Goal: Book appointment/travel/reservation

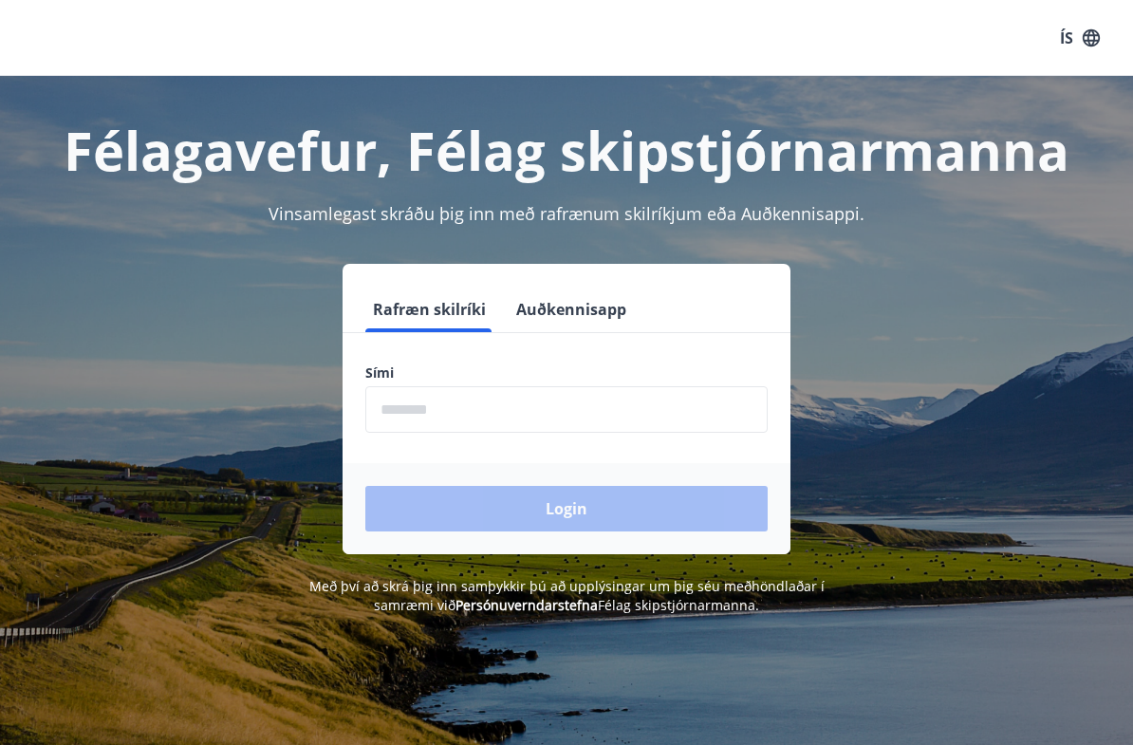
click at [379, 415] on input "phone" at bounding box center [566, 409] width 402 height 46
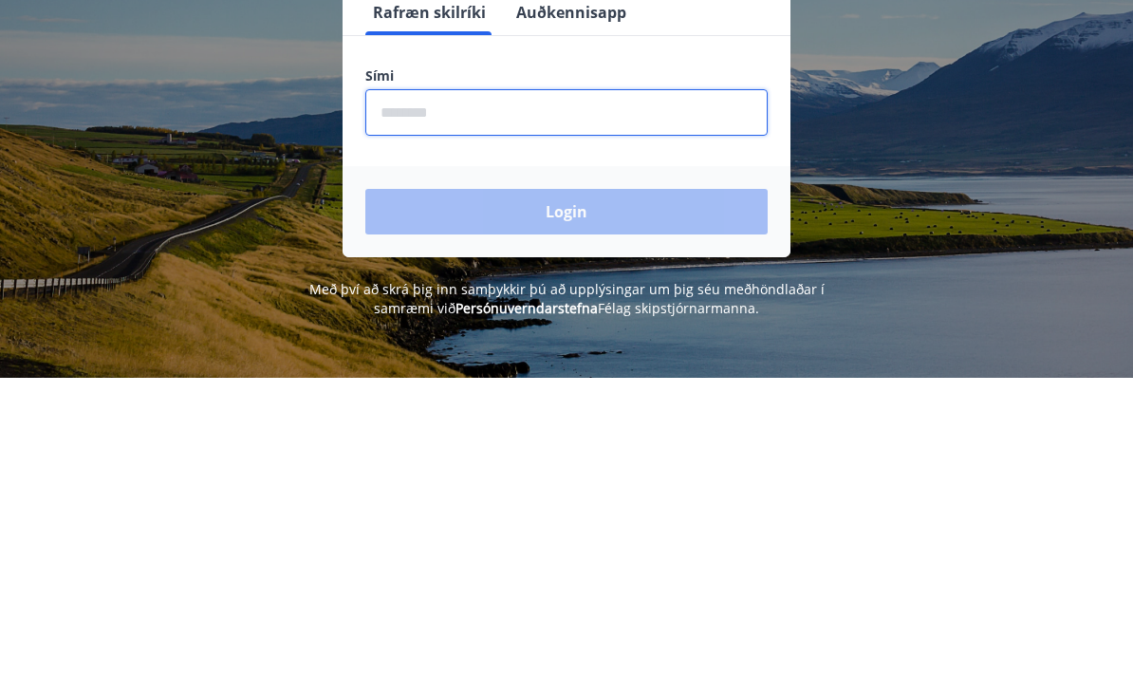
type input "*"
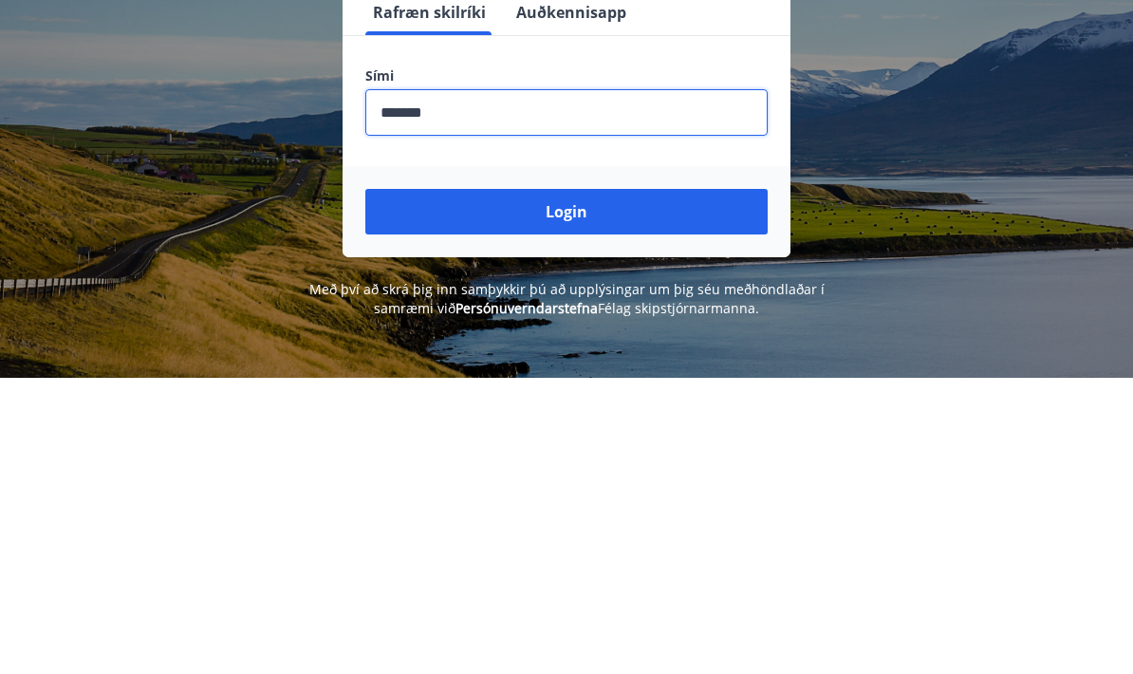
type input "********"
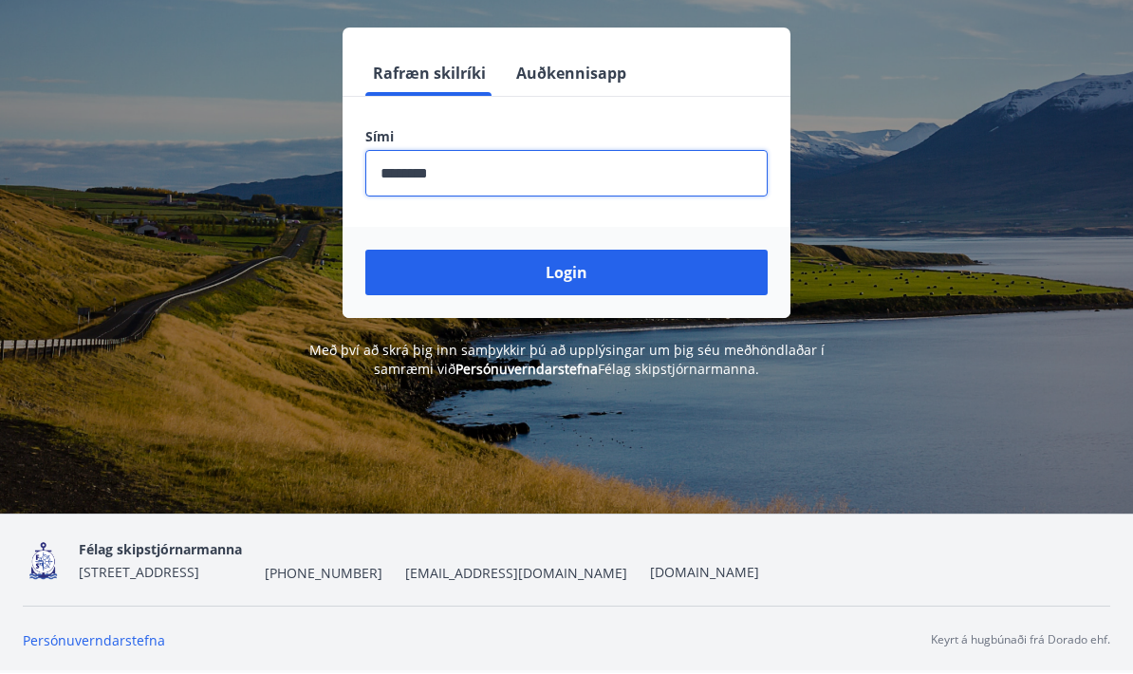
scroll to position [297, 0]
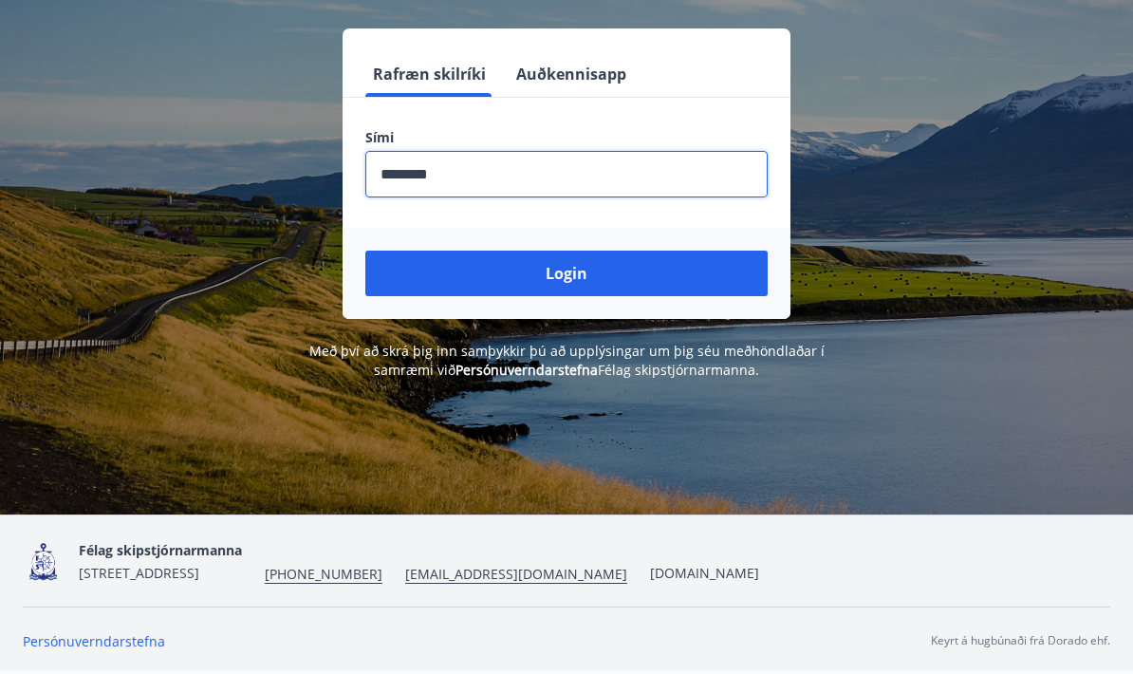
click at [755, 250] on button "Login" at bounding box center [566, 273] width 402 height 46
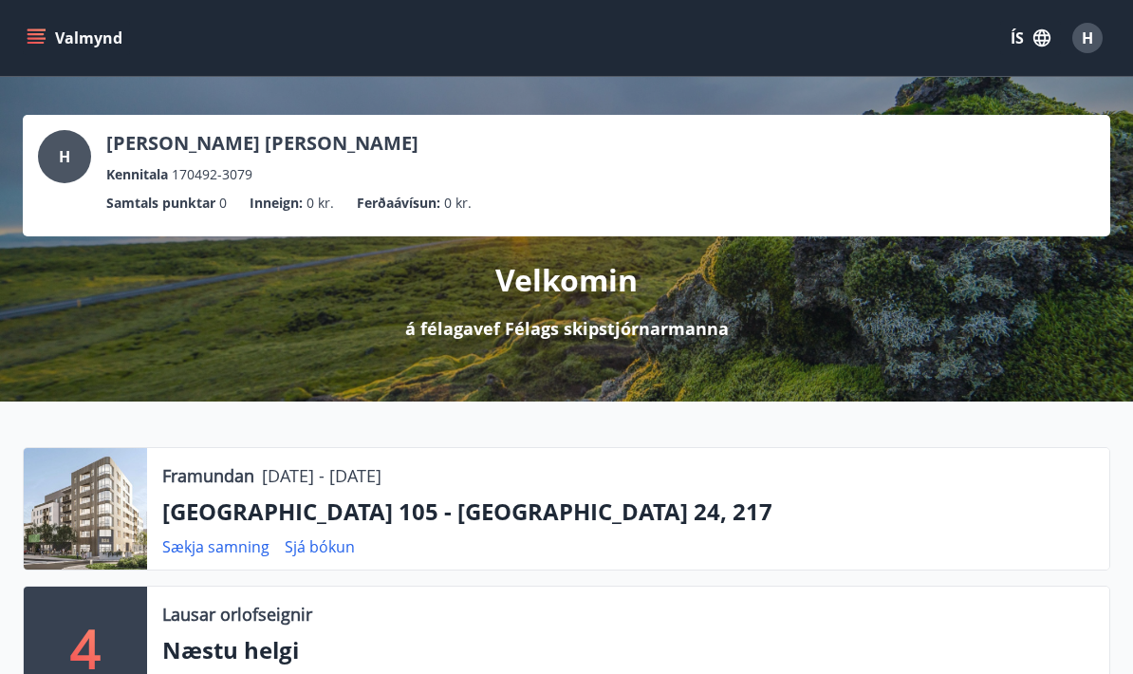
click at [50, 50] on button "Valmynd" at bounding box center [76, 38] width 107 height 34
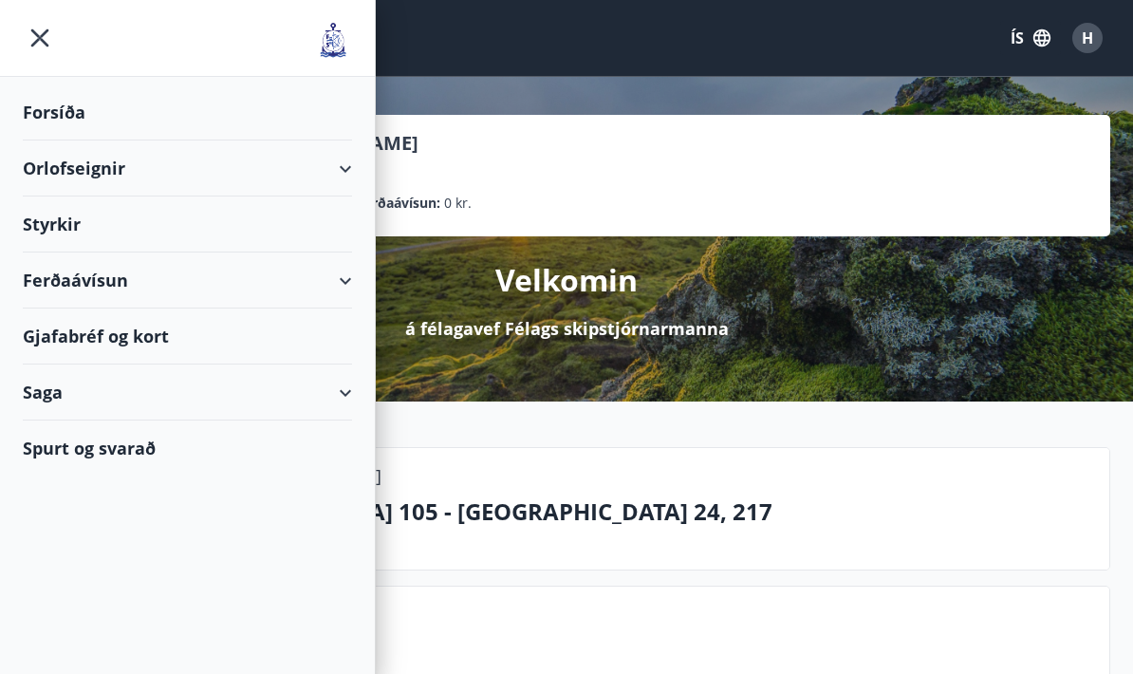
click at [46, 172] on div "Orlofseignir" at bounding box center [187, 168] width 329 height 56
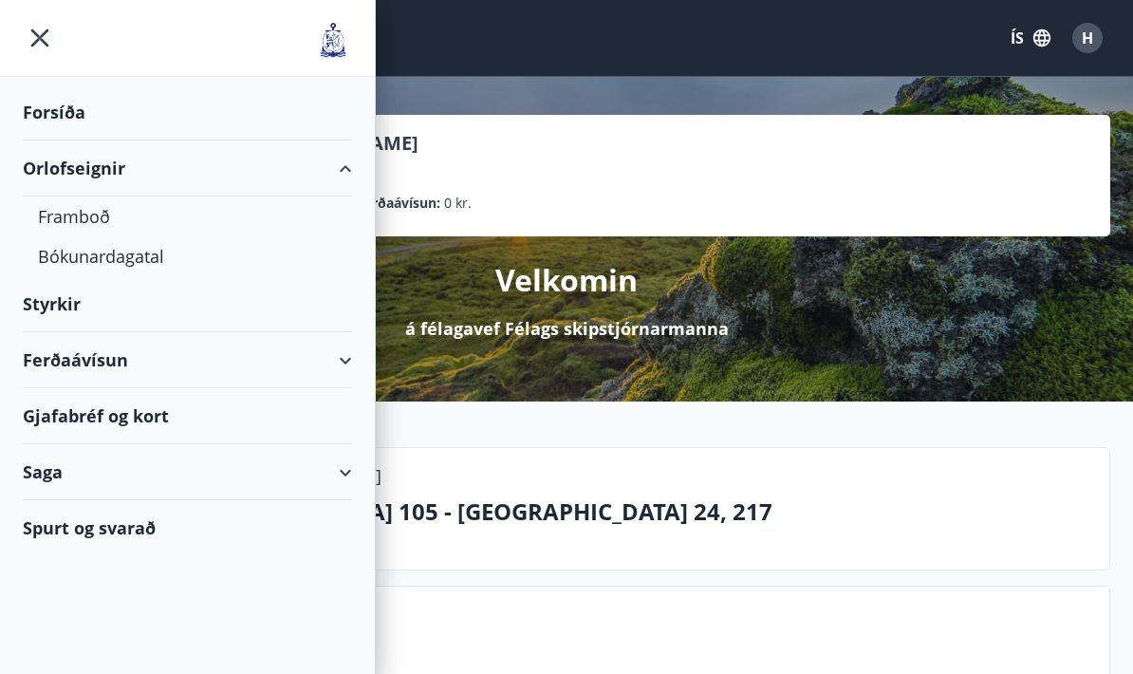
click at [67, 221] on div "Framboð" at bounding box center [187, 216] width 299 height 40
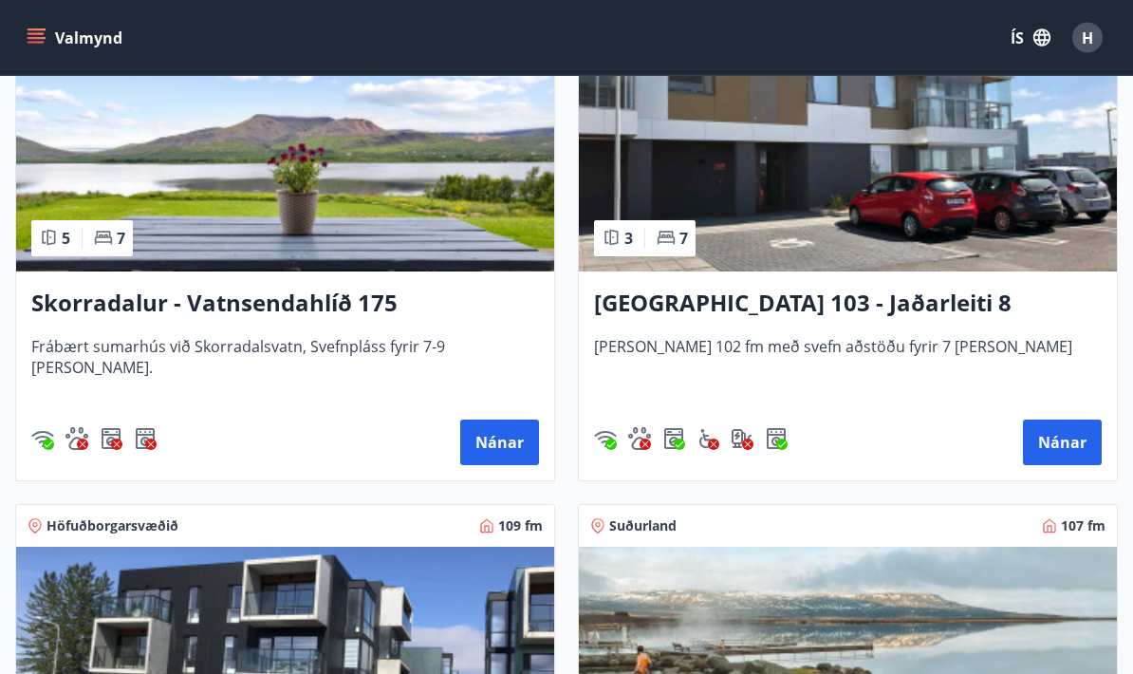
scroll to position [1974, 0]
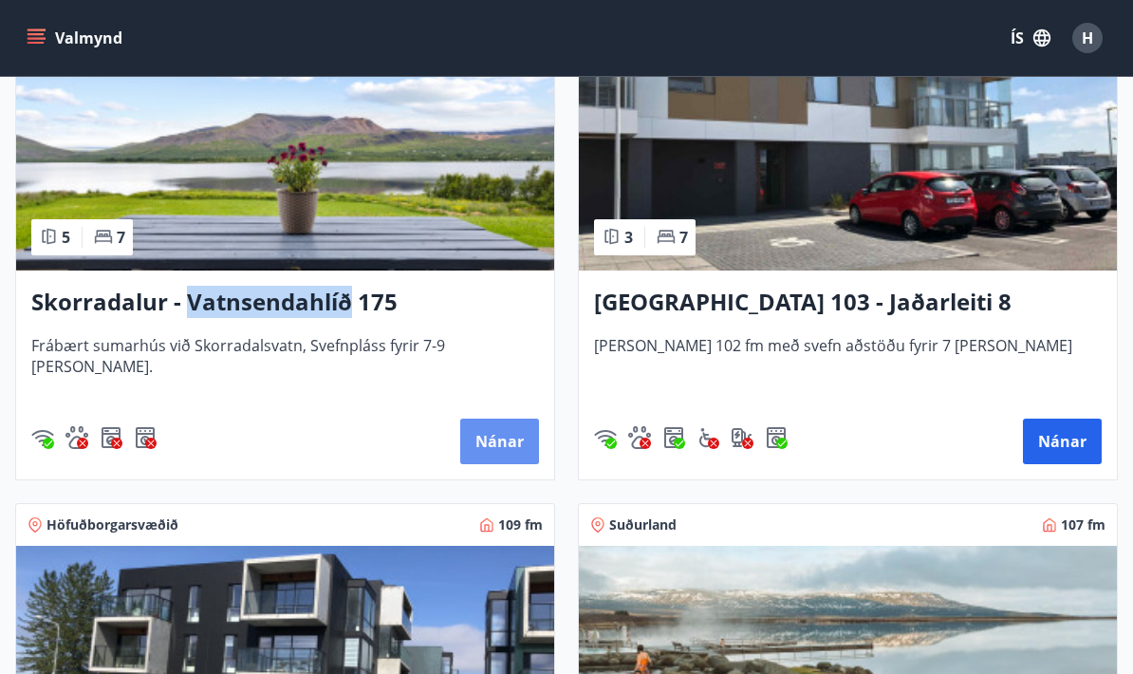
click at [490, 441] on button "Nánar" at bounding box center [499, 441] width 79 height 46
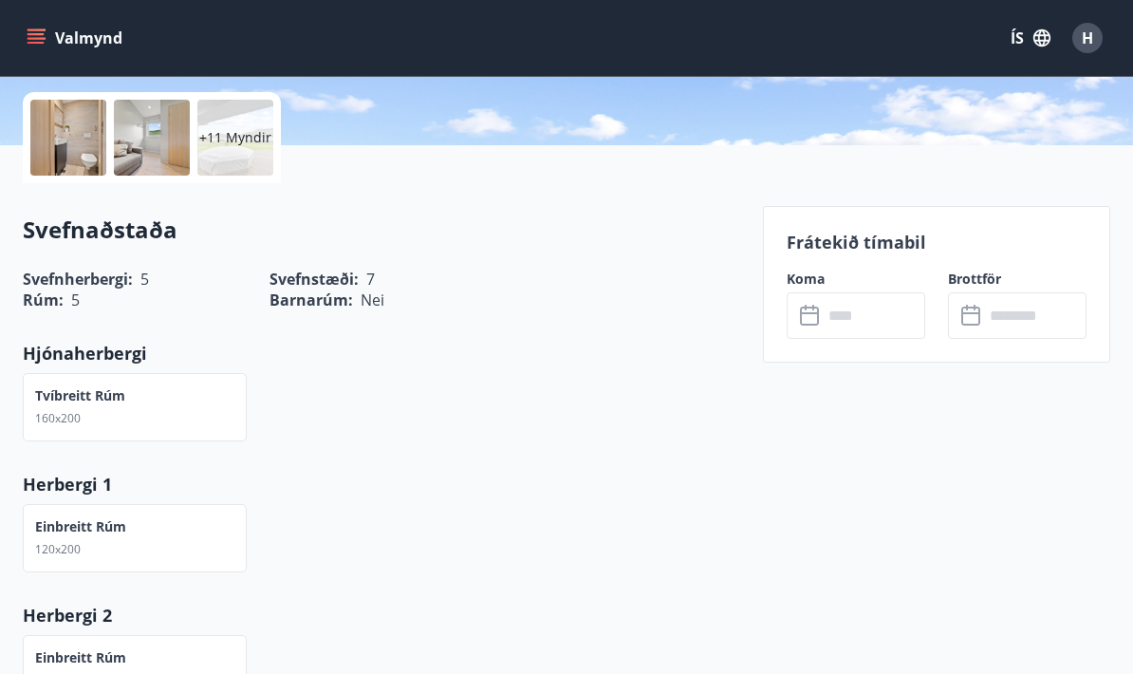
scroll to position [495, 0]
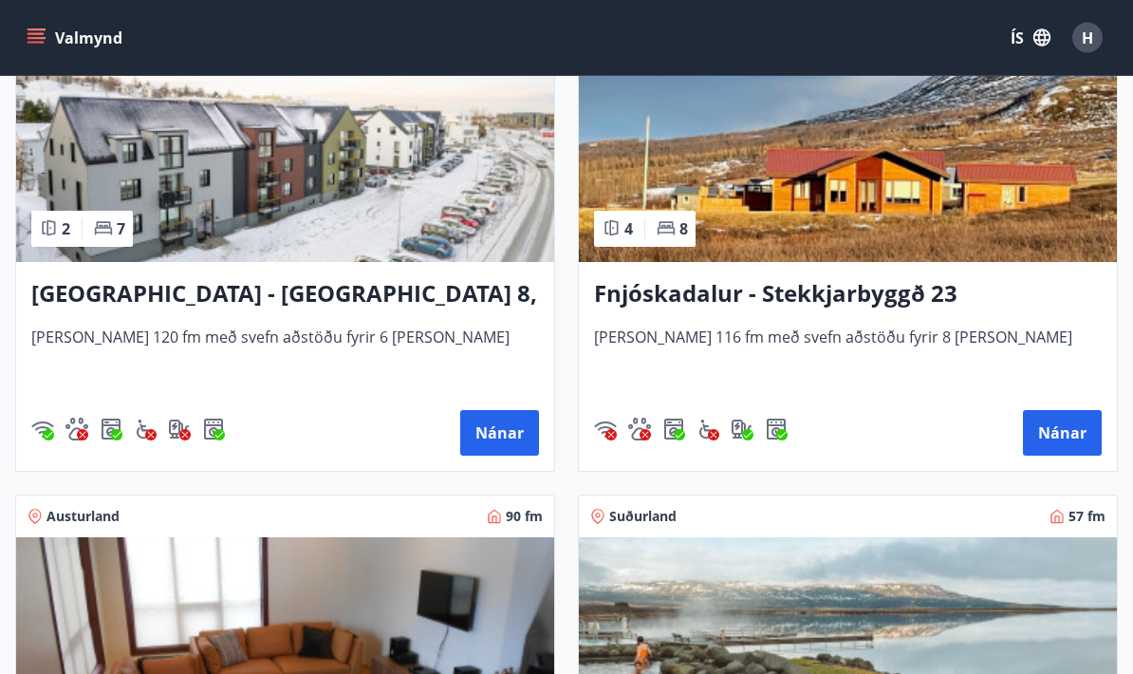
scroll to position [3685, 0]
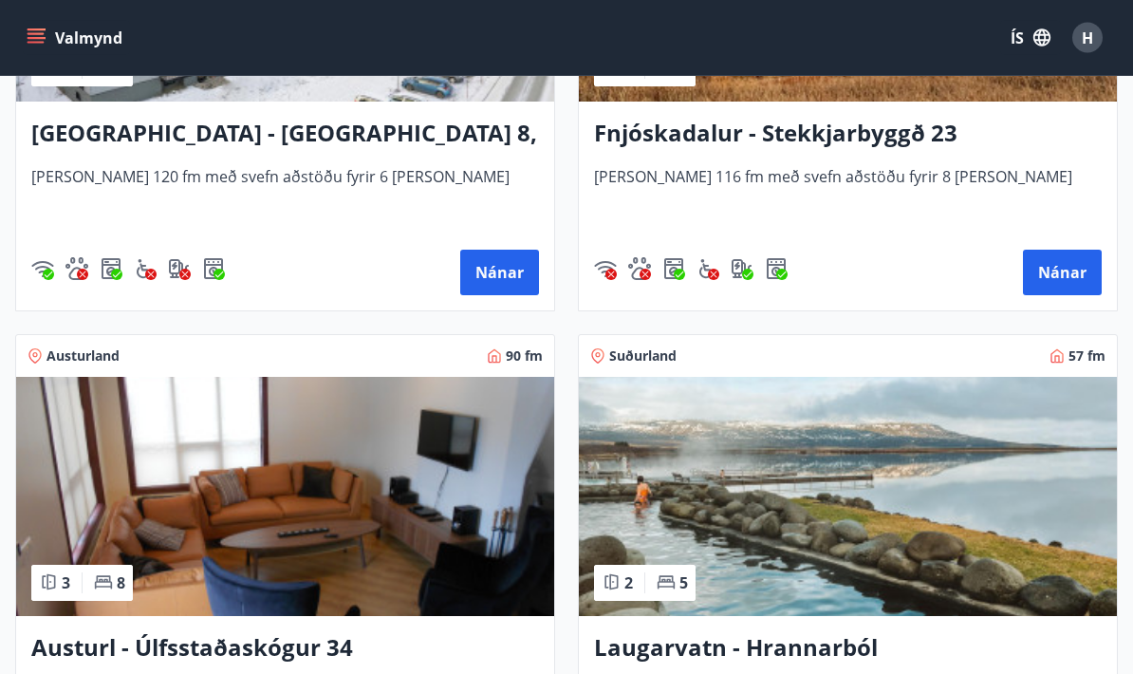
click at [1064, 273] on button "Nánar" at bounding box center [1062, 273] width 79 height 46
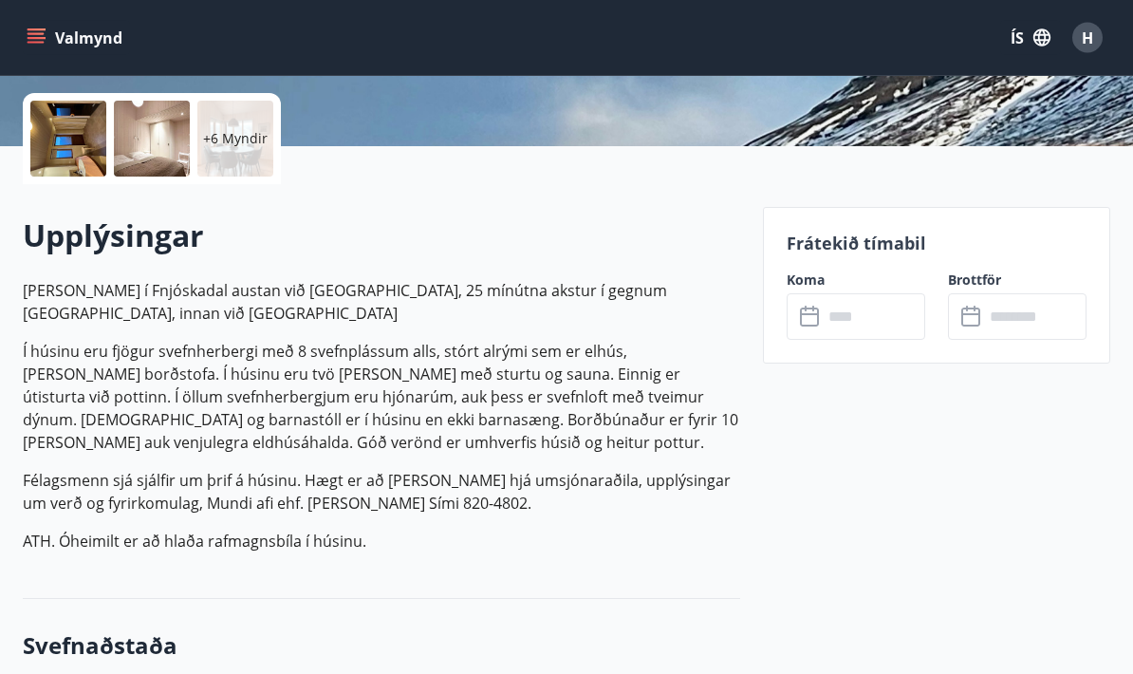
scroll to position [423, 0]
click at [881, 306] on input "text" at bounding box center [874, 316] width 102 height 46
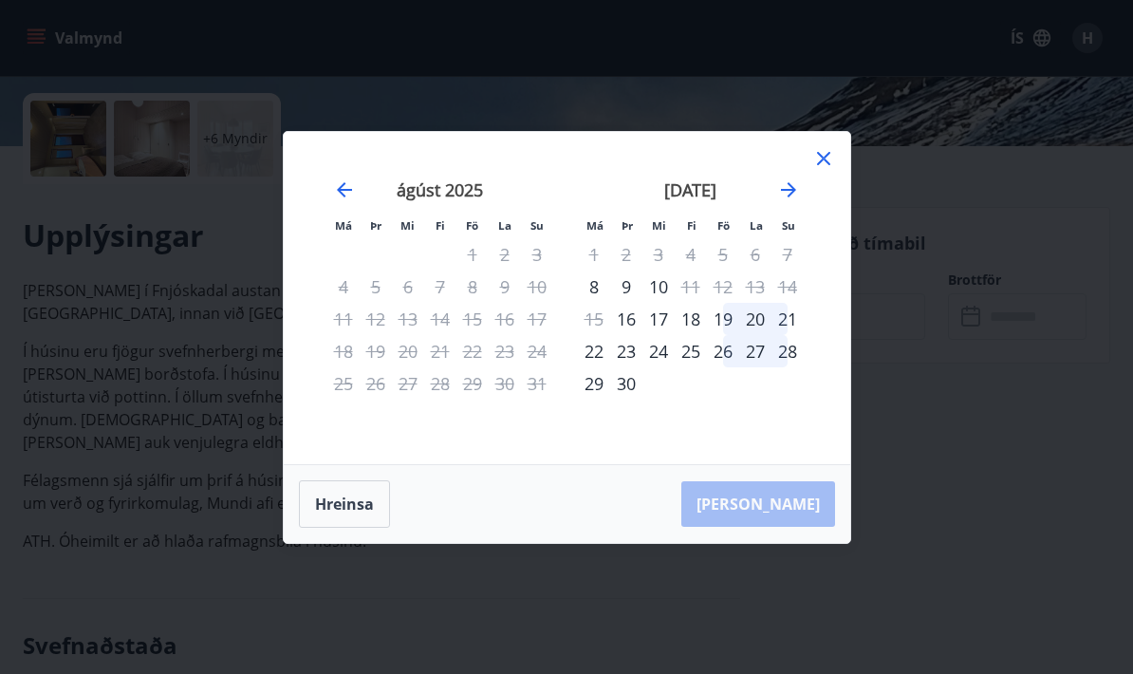
click at [833, 170] on icon at bounding box center [823, 158] width 23 height 23
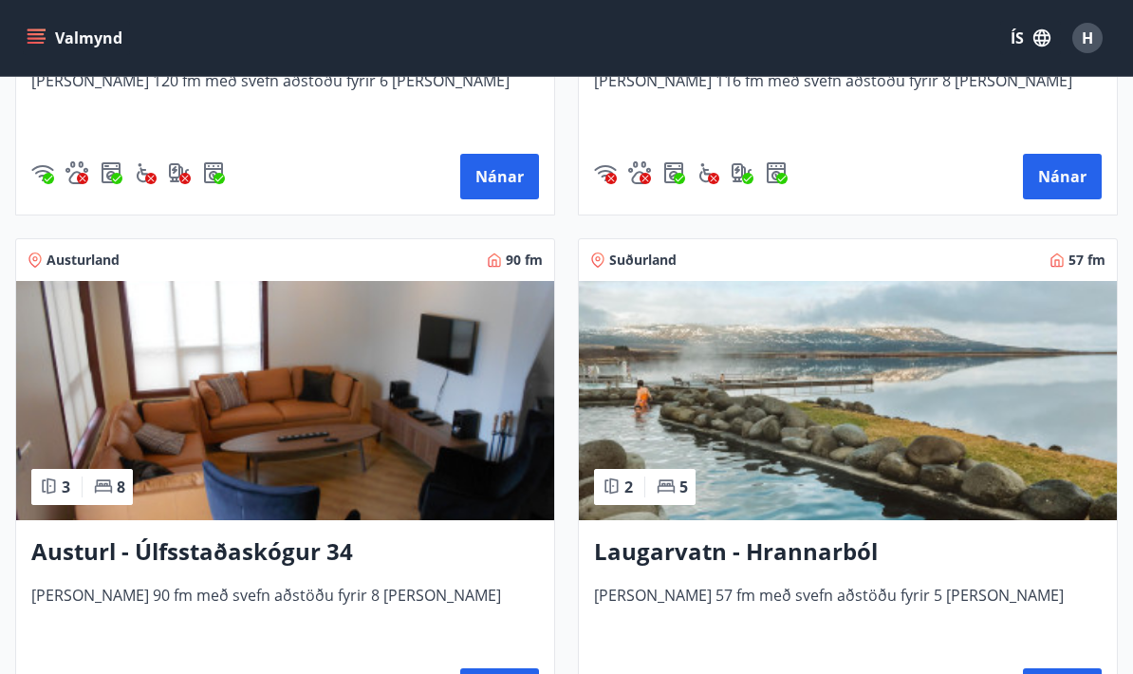
scroll to position [4035, 0]
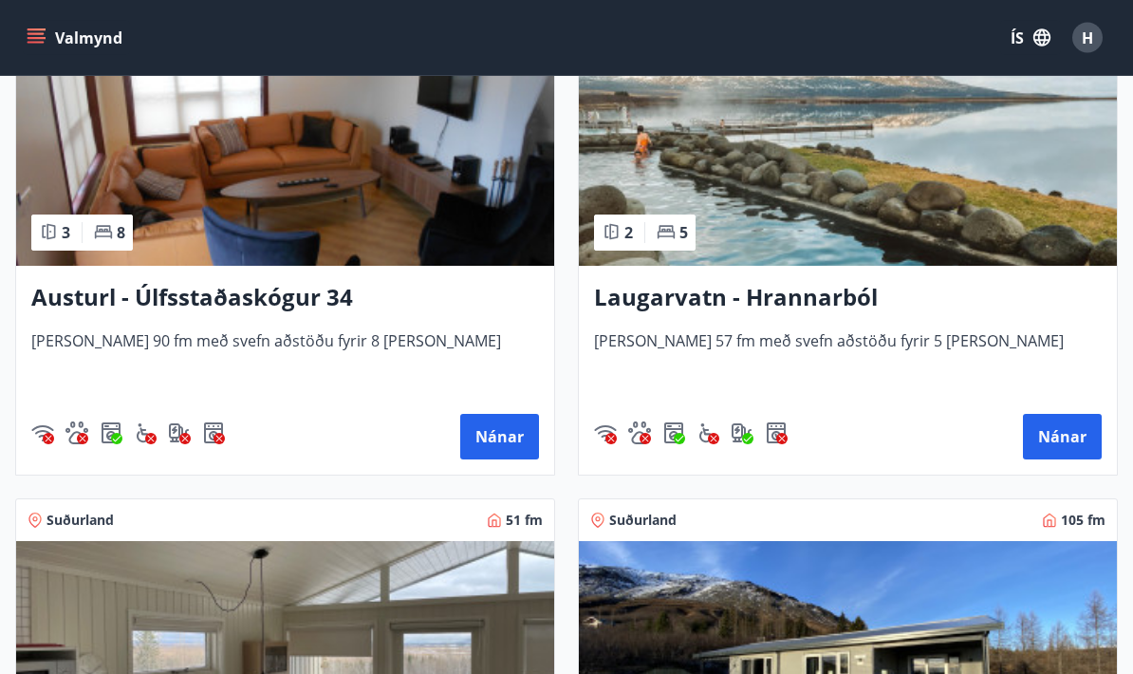
click at [467, 441] on button "Nánar" at bounding box center [499, 438] width 79 height 46
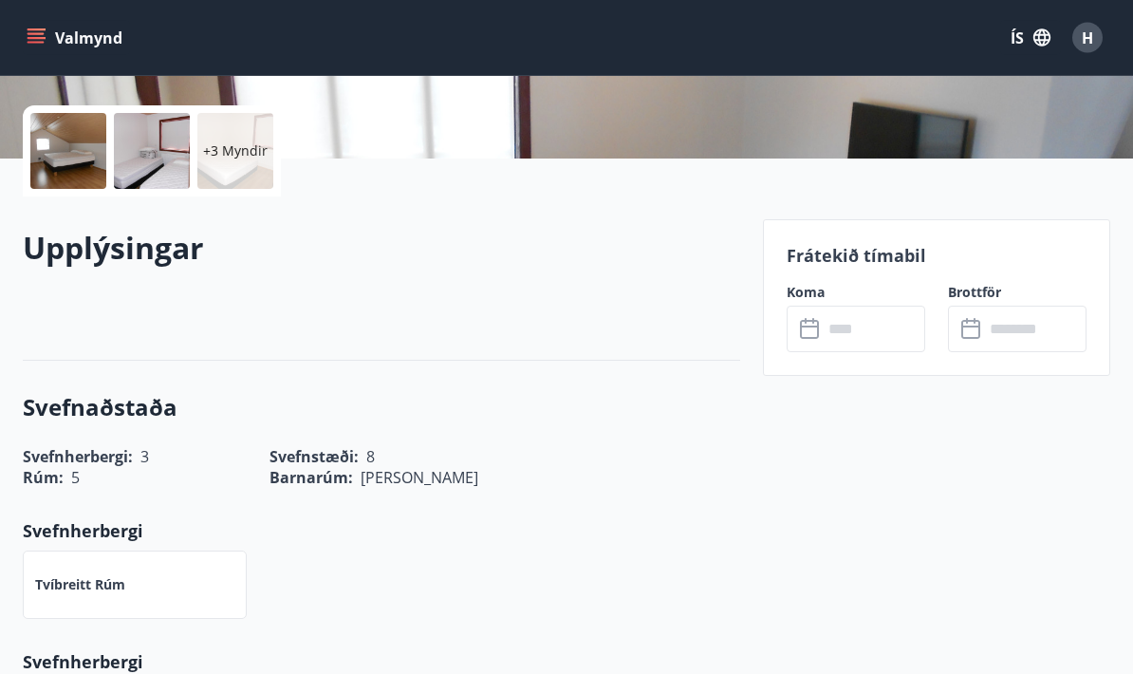
click at [863, 320] on input "text" at bounding box center [874, 329] width 102 height 46
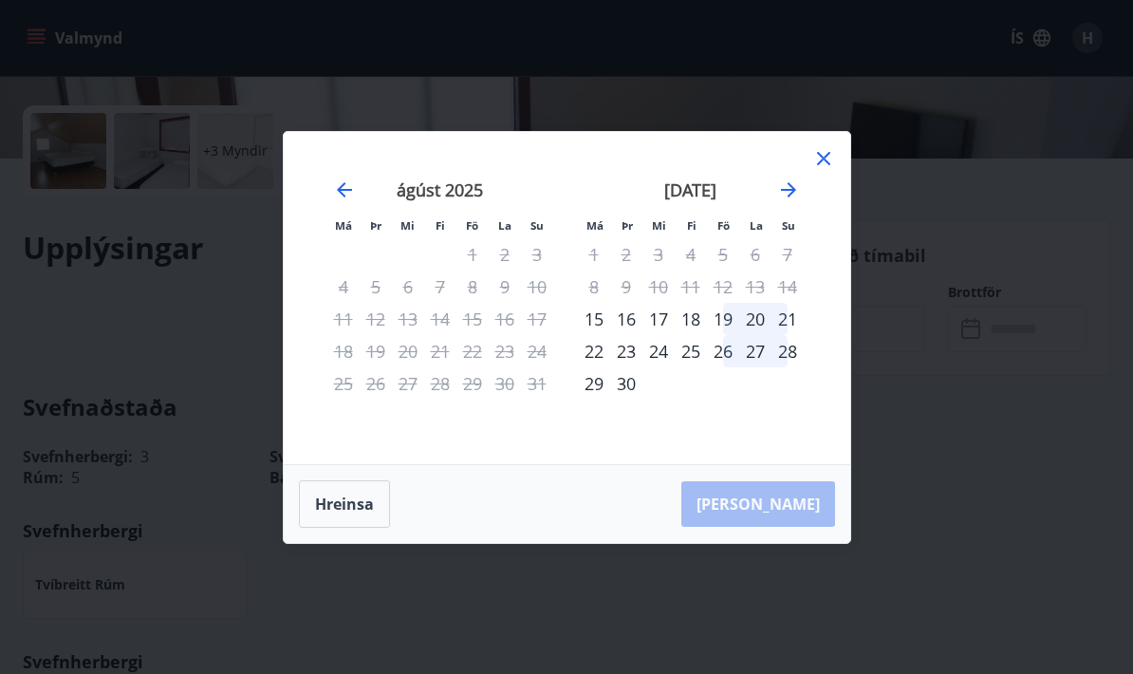
click at [812, 170] on icon at bounding box center [823, 158] width 23 height 23
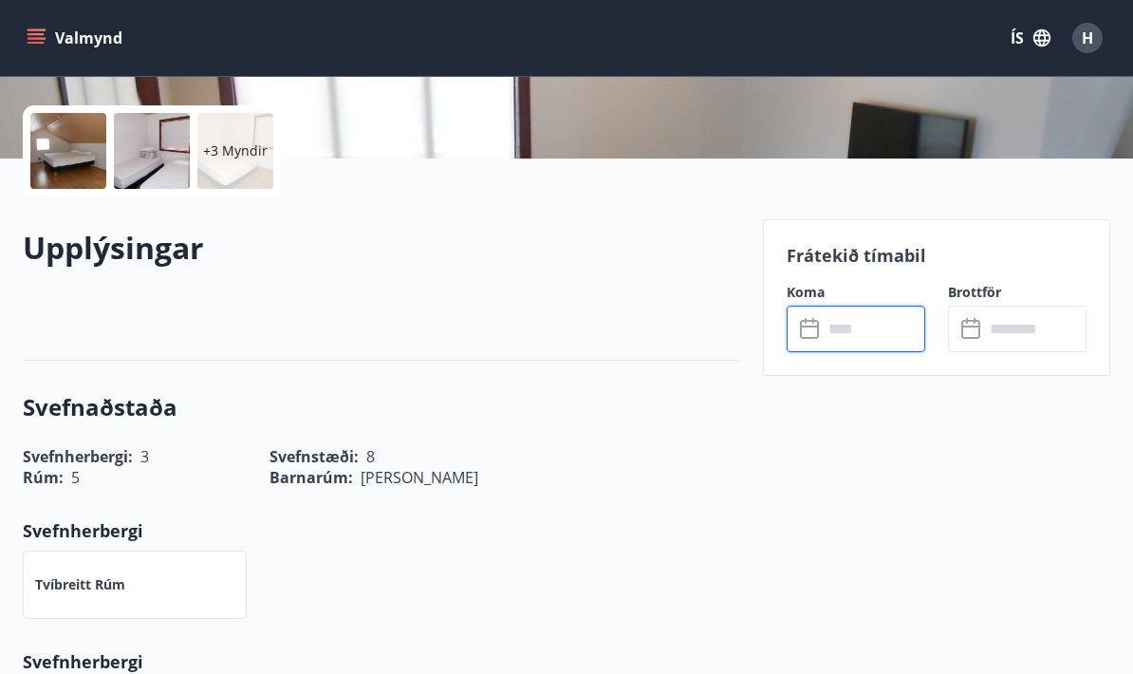
click at [879, 333] on input "text" at bounding box center [874, 328] width 102 height 46
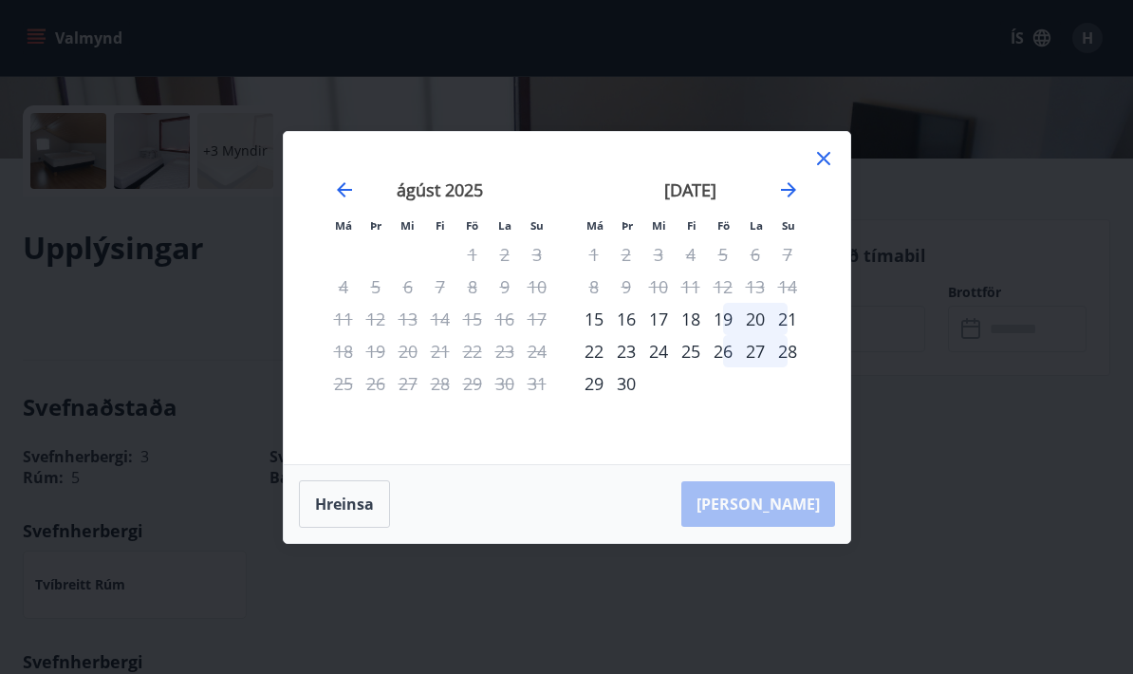
click at [821, 170] on icon at bounding box center [823, 158] width 23 height 23
